Goal: Task Accomplishment & Management: Manage account settings

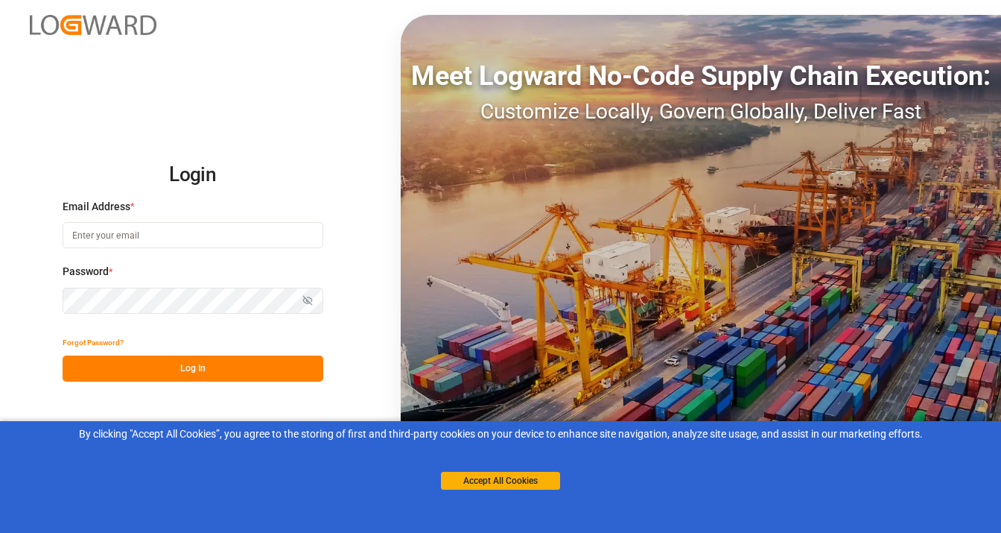
click at [104, 233] on input at bounding box center [193, 235] width 261 height 26
type input "[PERSON_NAME][EMAIL_ADDRESS][PERSON_NAME][DOMAIN_NAME]"
click at [80, 338] on button "Forgot Password?" at bounding box center [93, 342] width 61 height 26
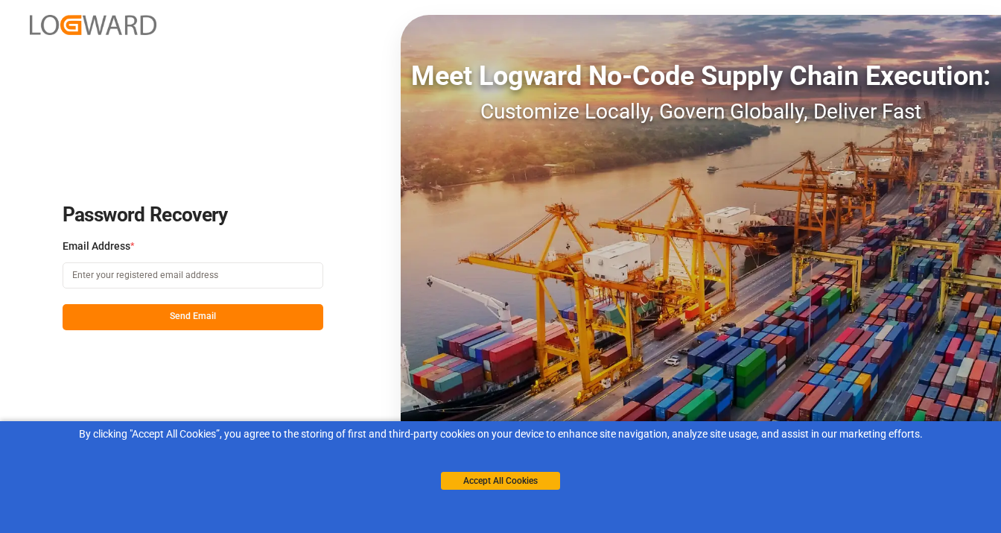
click at [136, 276] on input at bounding box center [193, 275] width 261 height 26
type input "[PERSON_NAME][EMAIL_ADDRESS][PERSON_NAME][DOMAIN_NAME]"
click at [185, 320] on button "Send Email" at bounding box center [193, 317] width 261 height 26
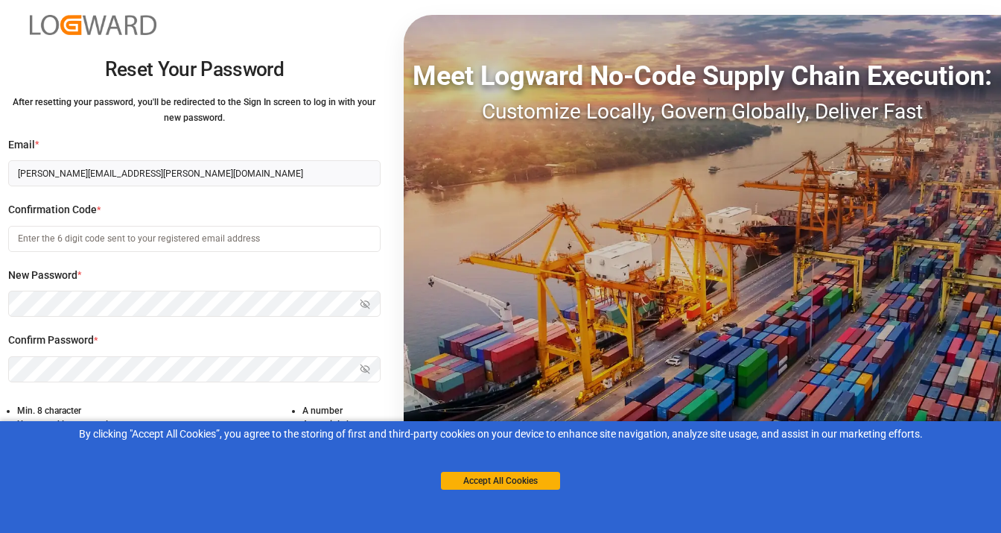
click at [144, 242] on input at bounding box center [194, 239] width 372 height 26
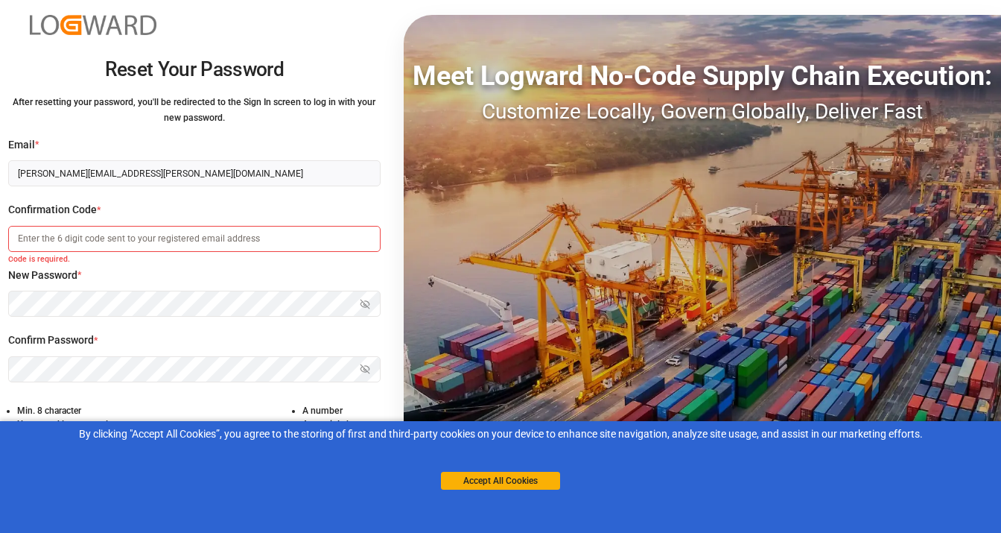
click at [71, 238] on input at bounding box center [194, 239] width 372 height 26
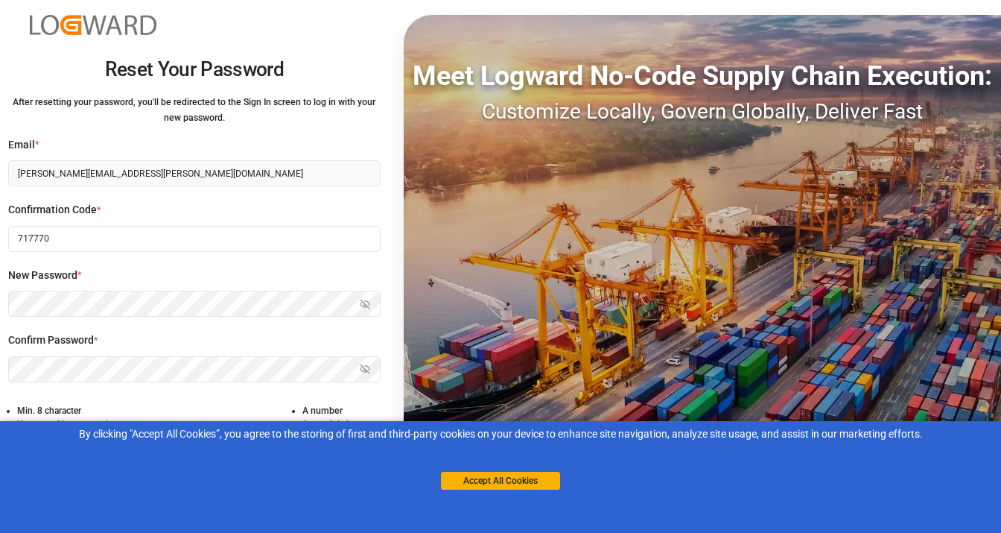
type input "717770"
click at [477, 481] on button "Accept All Cookies" at bounding box center [500, 480] width 119 height 18
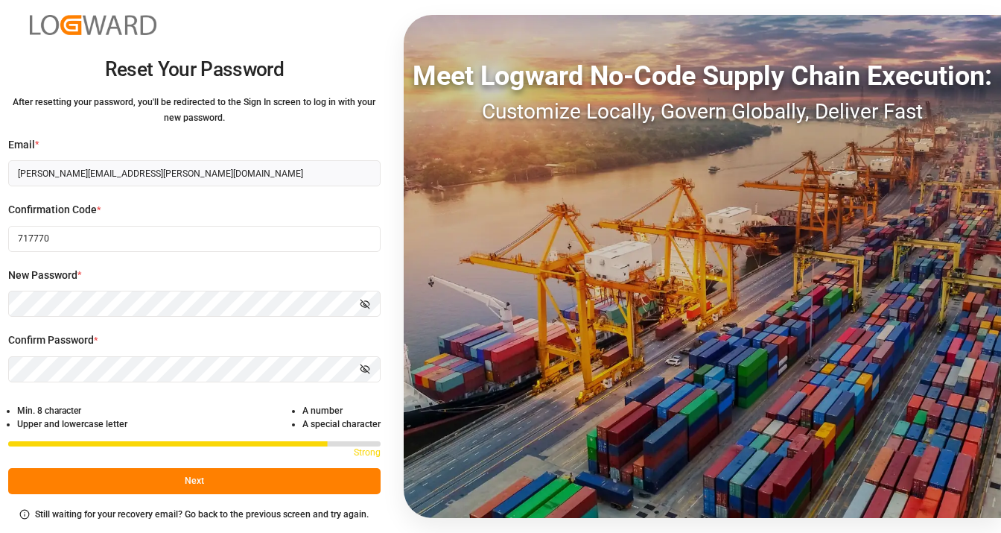
click at [183, 478] on button "Next" at bounding box center [194, 481] width 372 height 26
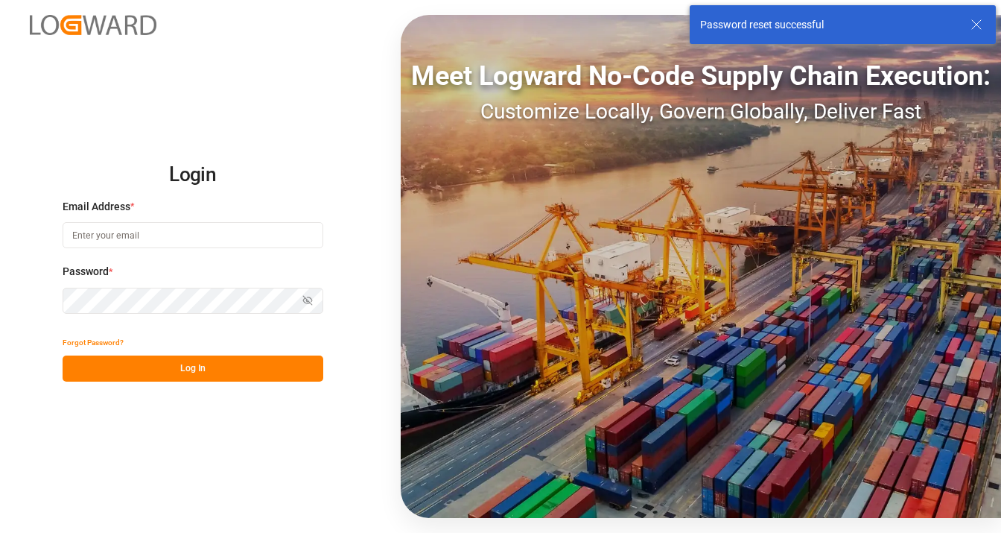
click at [115, 236] on input at bounding box center [193, 235] width 261 height 26
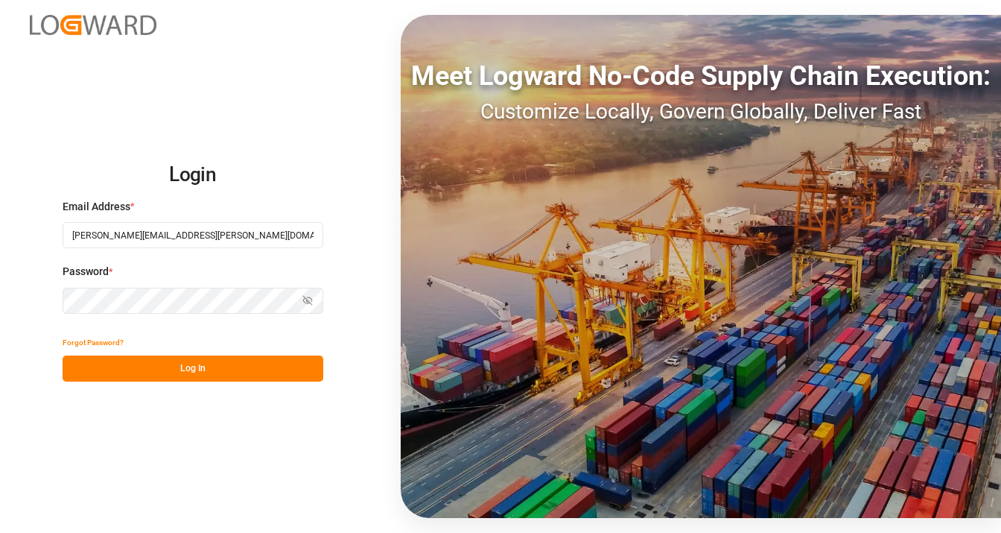
type input "[PERSON_NAME][EMAIL_ADDRESS][PERSON_NAME][DOMAIN_NAME]"
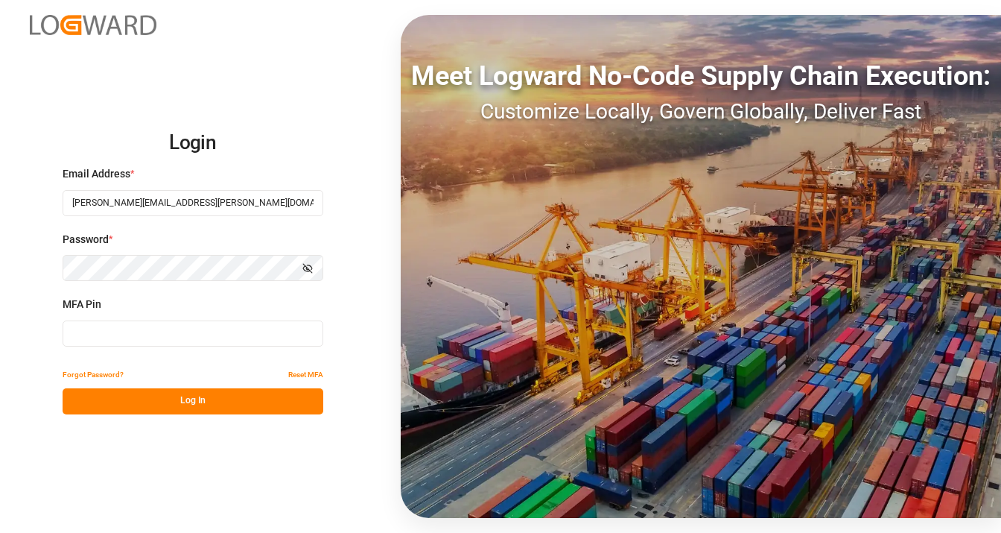
click at [302, 374] on button "Reset MFA" at bounding box center [305, 375] width 35 height 26
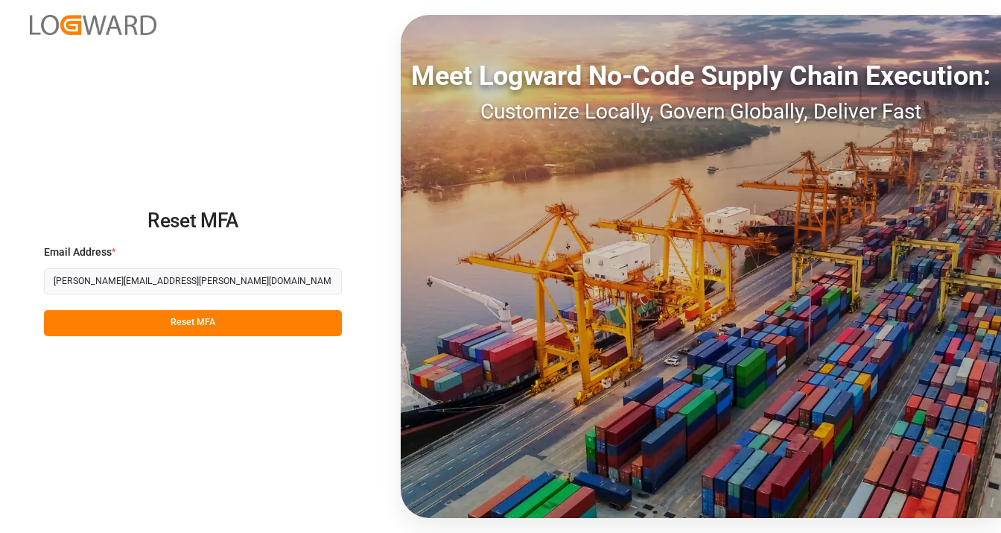
click at [187, 322] on button "Reset MFA" at bounding box center [193, 323] width 298 height 26
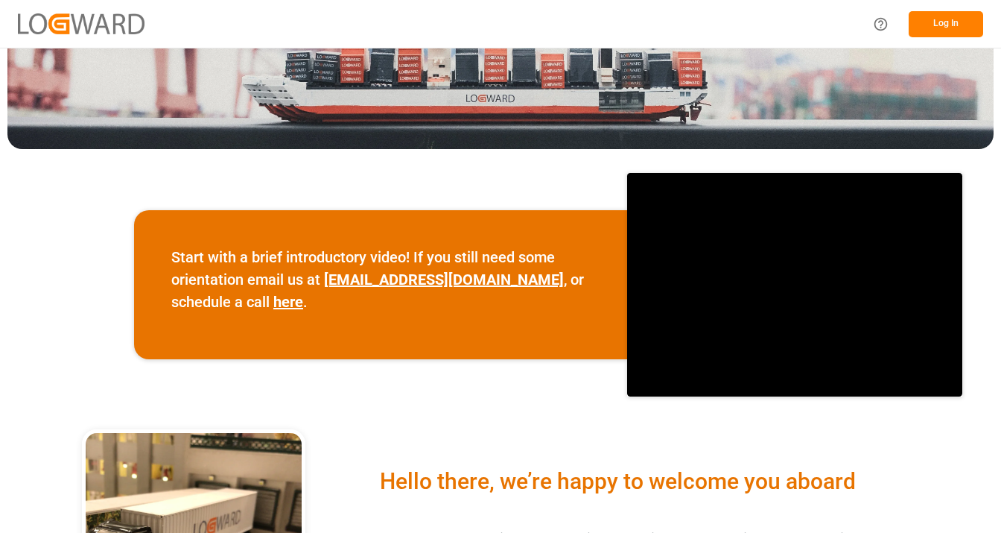
scroll to position [223, 0]
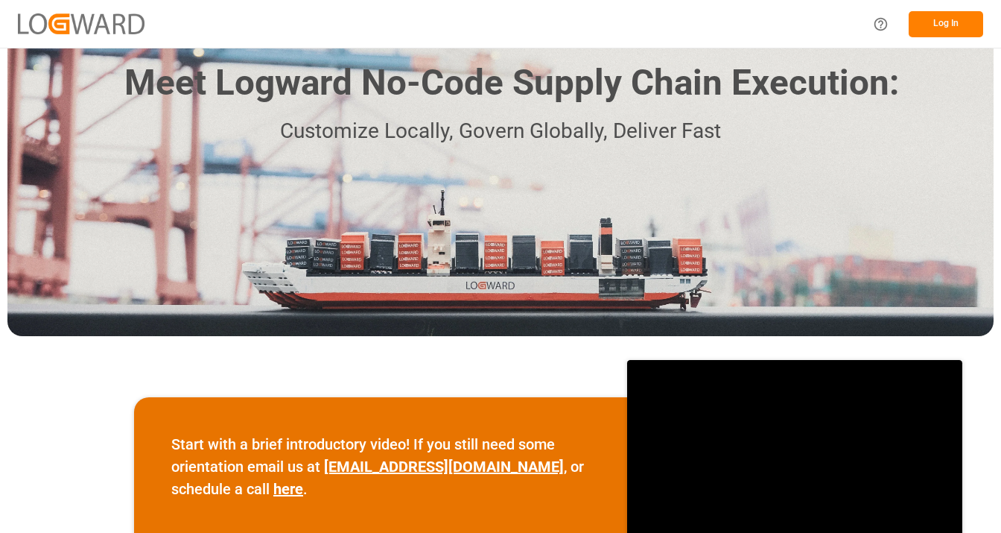
scroll to position [0, 0]
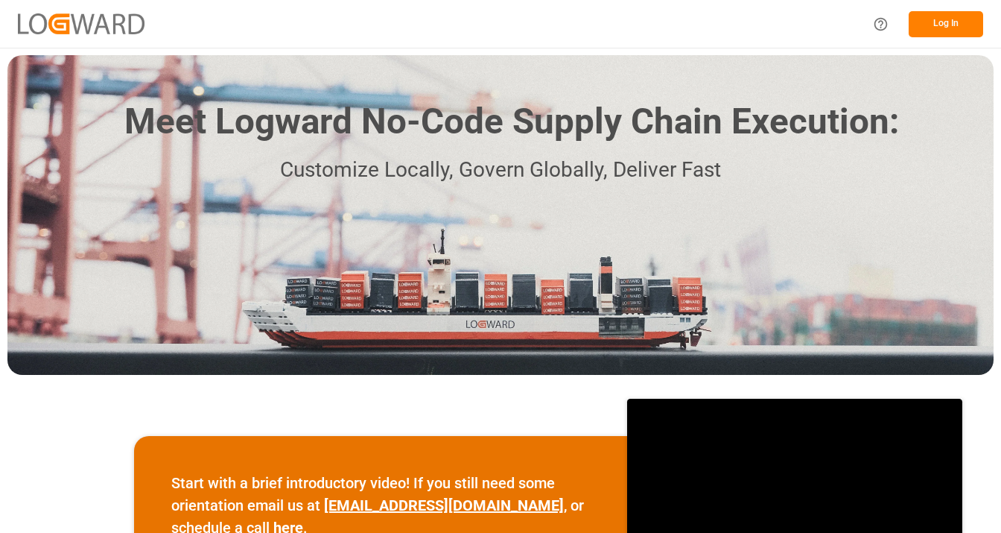
click at [944, 25] on button "Log In" at bounding box center [946, 24] width 74 height 26
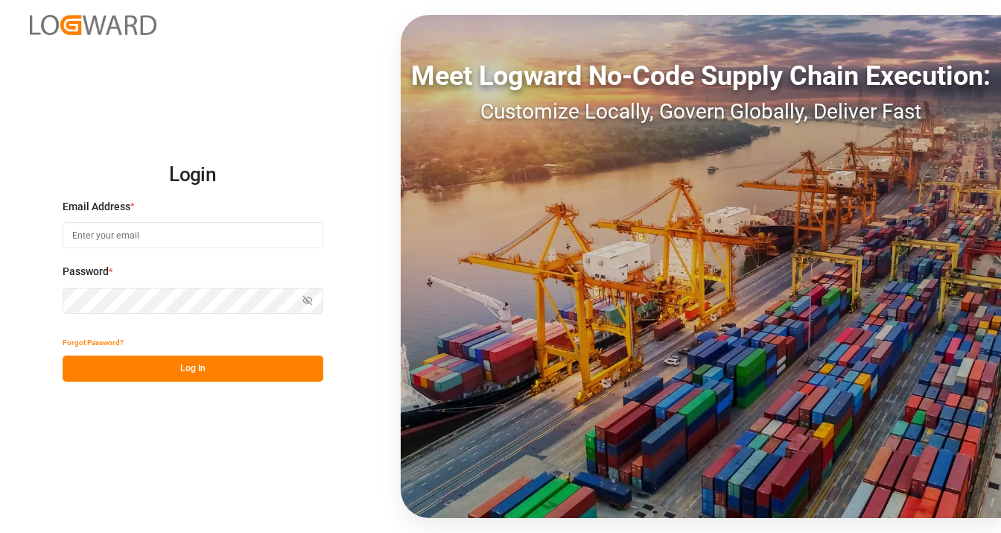
click at [146, 239] on input at bounding box center [193, 235] width 261 height 26
type input "[PERSON_NAME][EMAIL_ADDRESS][PERSON_NAME][DOMAIN_NAME]"
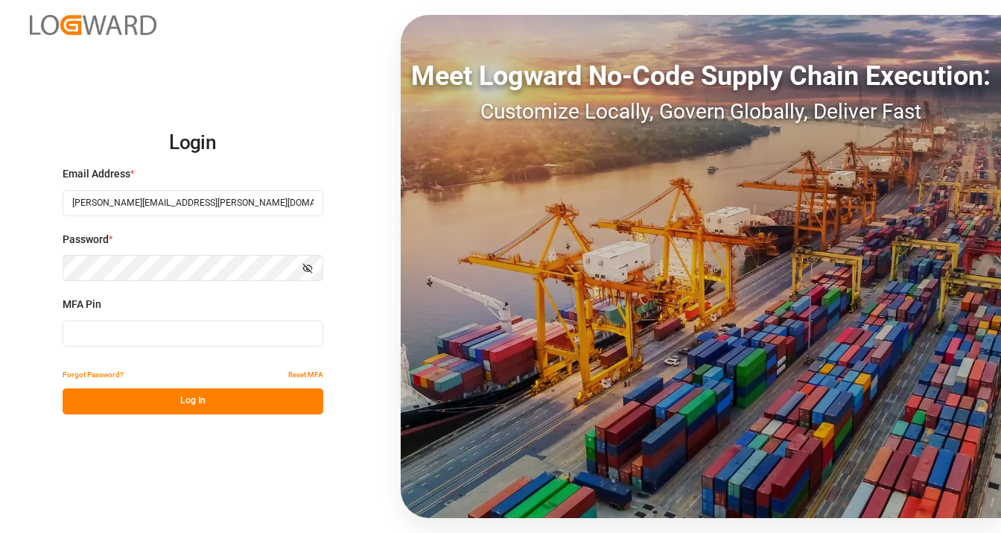
click at [86, 302] on span "MFA Pin" at bounding box center [82, 304] width 39 height 16
click at [83, 328] on input at bounding box center [193, 333] width 261 height 26
type input "9194"
click at [204, 405] on button "Log In" at bounding box center [193, 401] width 261 height 26
click at [309, 374] on button "Reset MFA" at bounding box center [305, 375] width 35 height 26
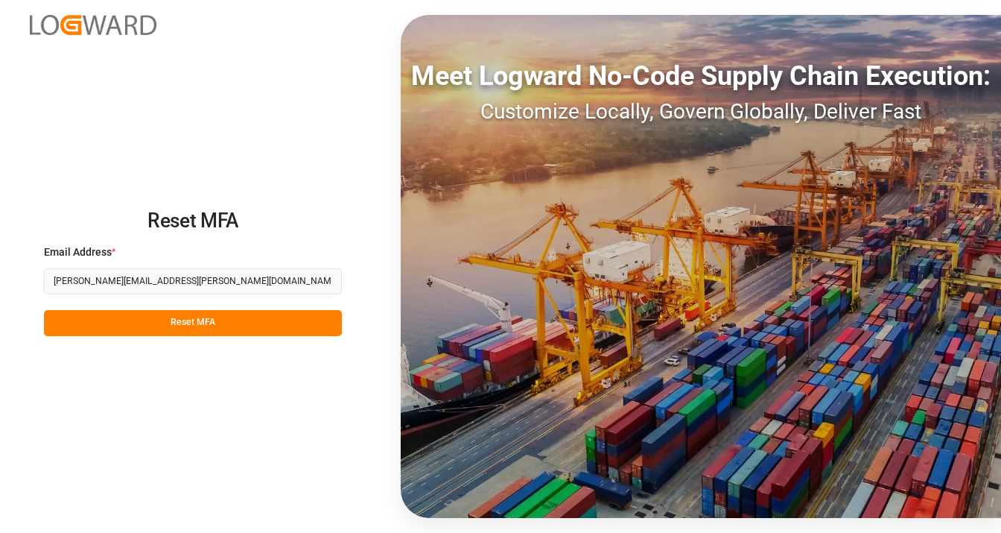
click at [194, 322] on button "Reset MFA" at bounding box center [193, 323] width 298 height 26
